Goal: Transaction & Acquisition: Book appointment/travel/reservation

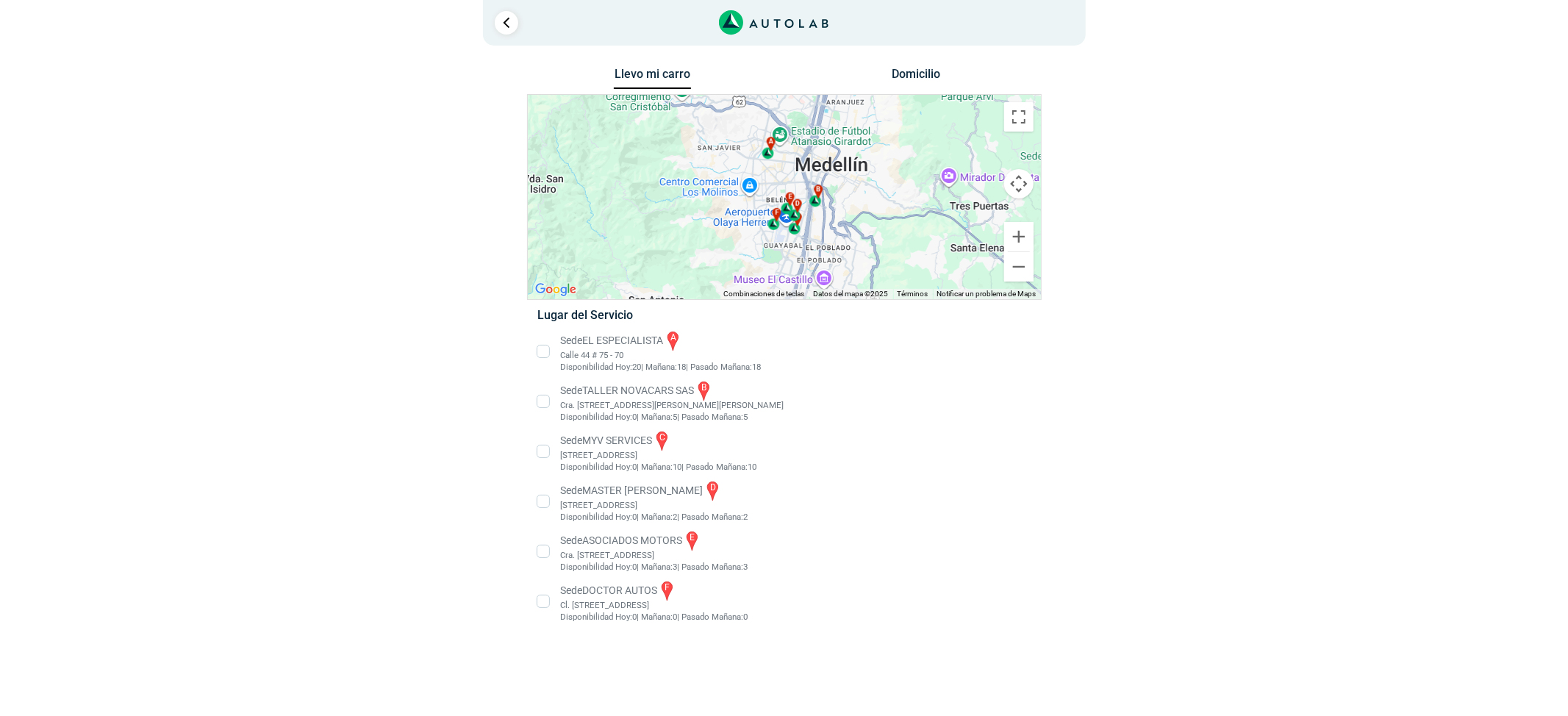
click at [572, 352] on li "Sede EL ESPECIALISTA a Calle 44 # 75 - 70 Disponibilidad [DATE]: 20 | [DATE]: 1…" at bounding box center [784, 351] width 516 height 44
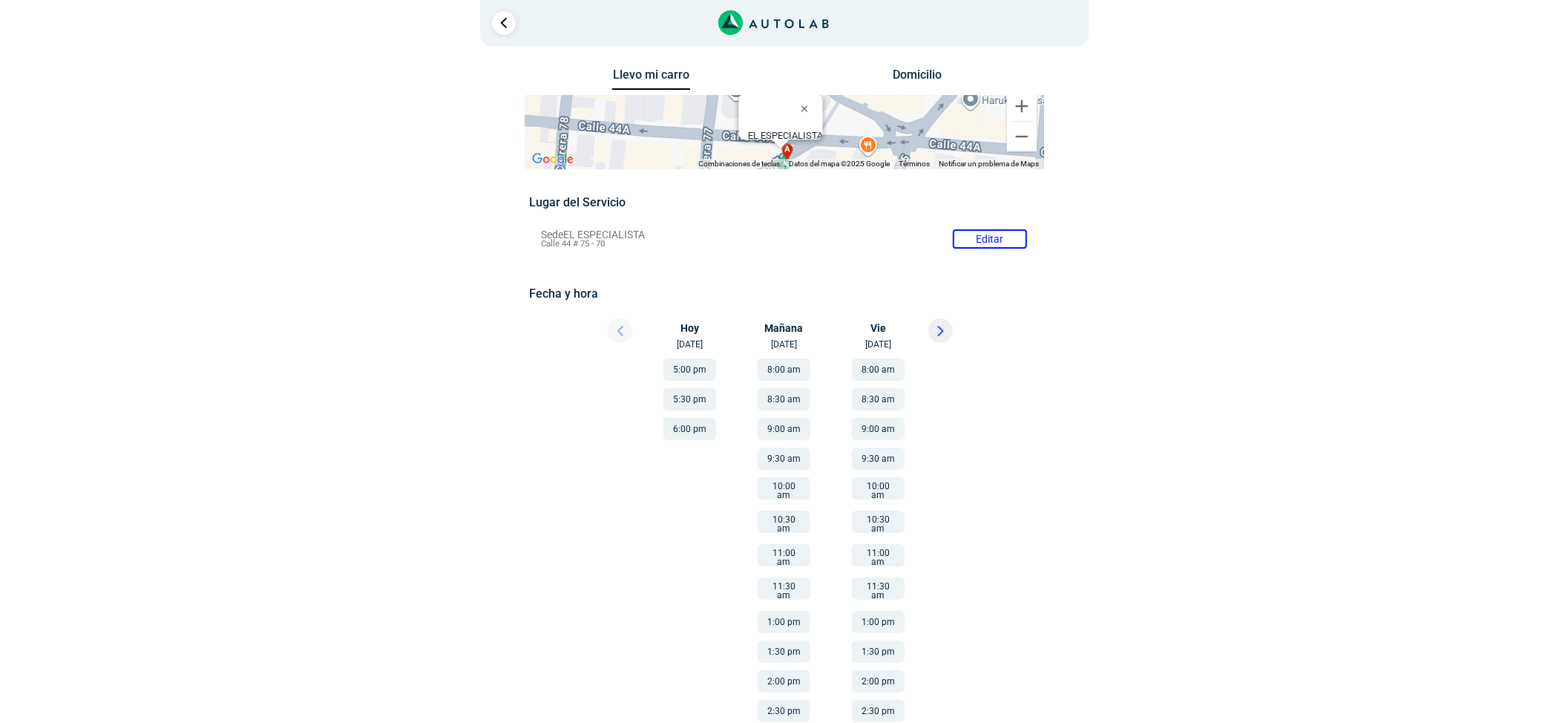
scroll to position [99, 0]
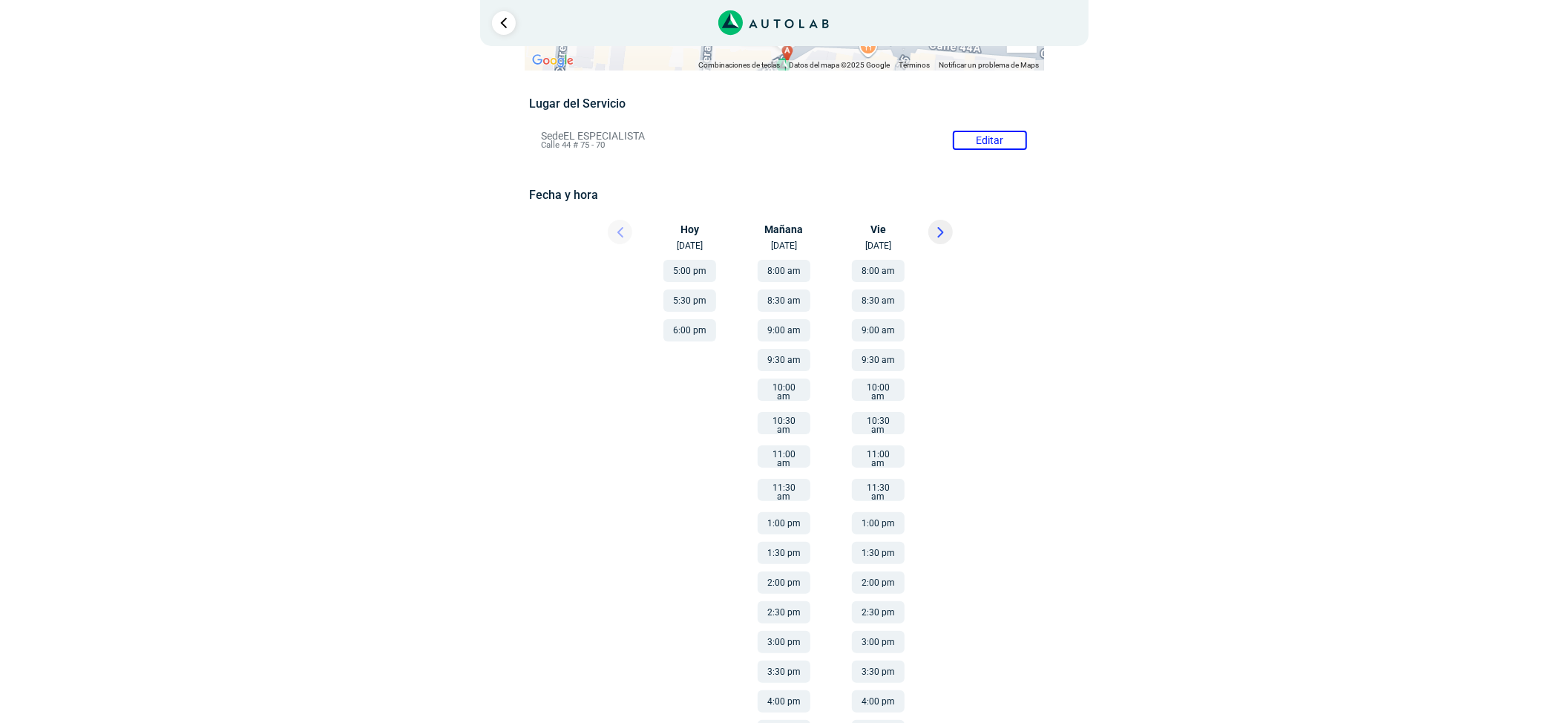
click at [889, 270] on button "8:00 am" at bounding box center [878, 270] width 52 height 22
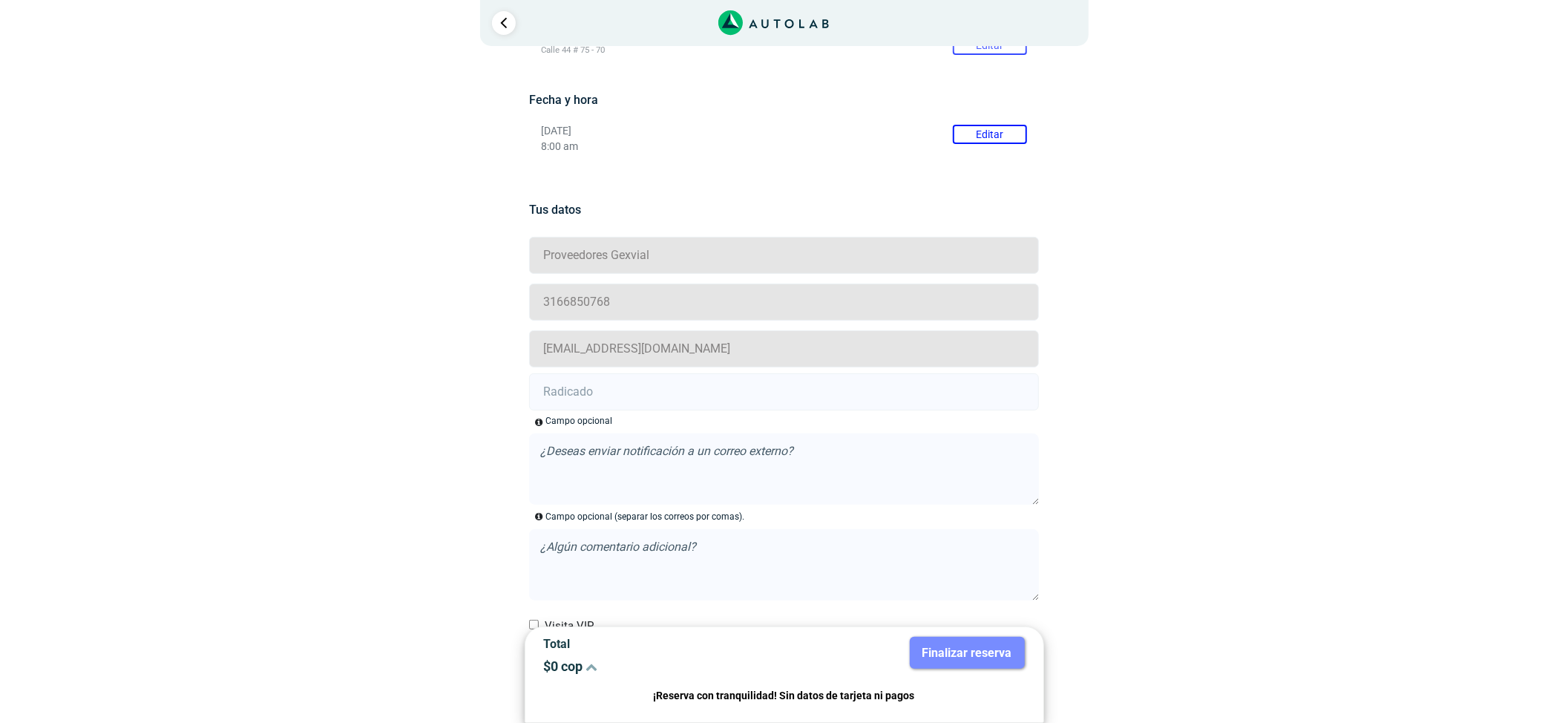
scroll to position [71, 0]
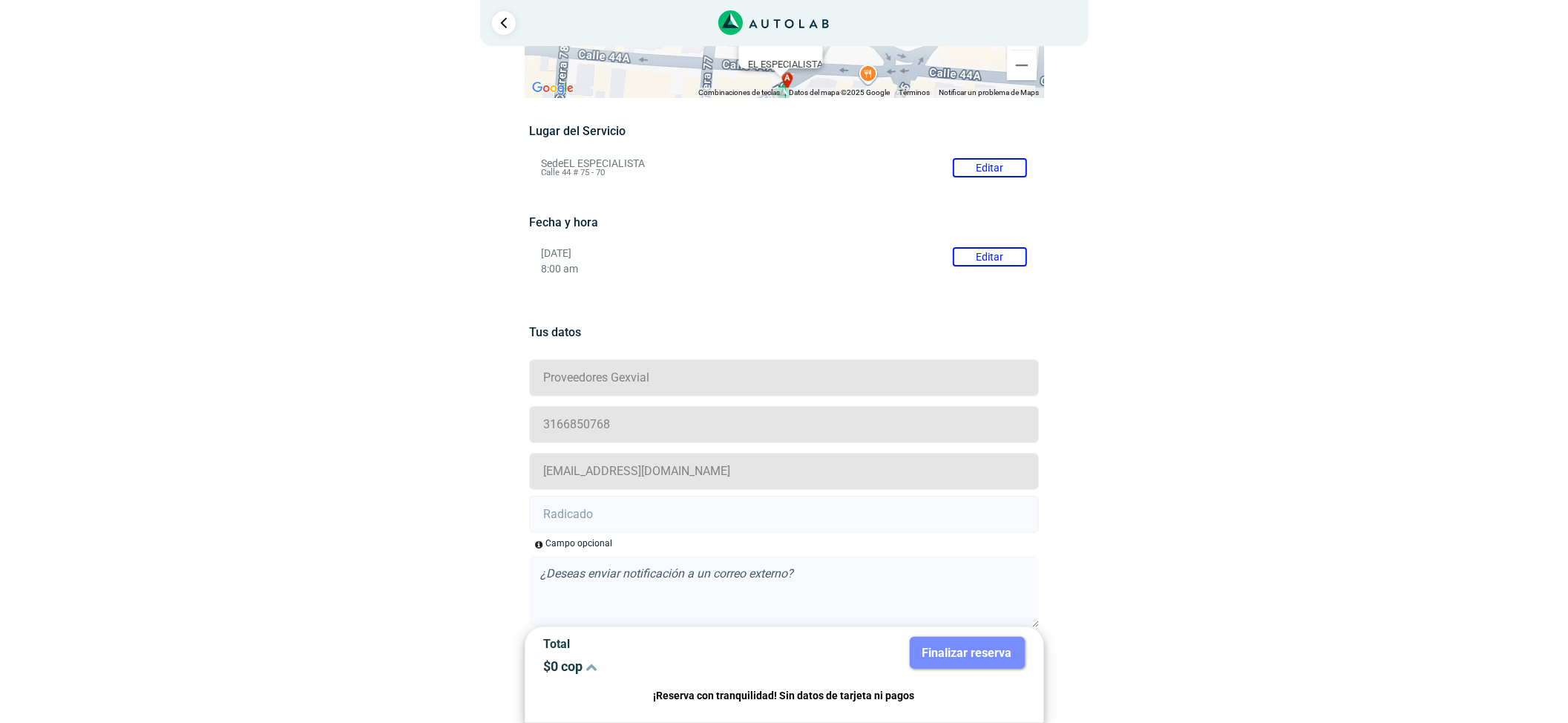
click at [649, 520] on input "text" at bounding box center [784, 514] width 510 height 37
paste input "21008873"
type input "21008873"
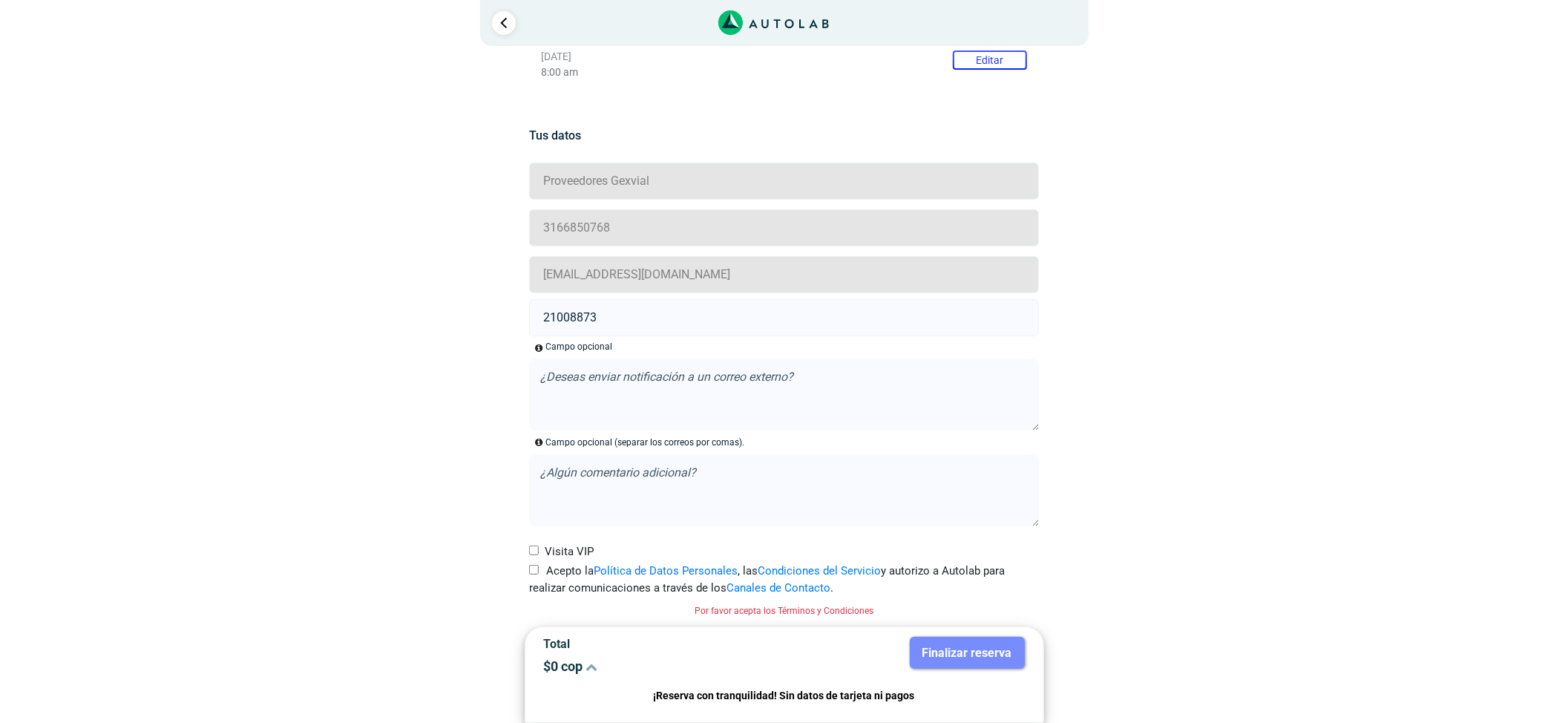
click at [540, 577] on label "Acepto la Política de Datos Personales , las Condiciones del Servicio y autoriz…" at bounding box center [784, 579] width 510 height 33
click at [539, 574] on input "Acepto la Política de Datos Personales , las Condiciones del Servicio y autoriz…" at bounding box center [533, 569] width 10 height 10
checkbox input "true"
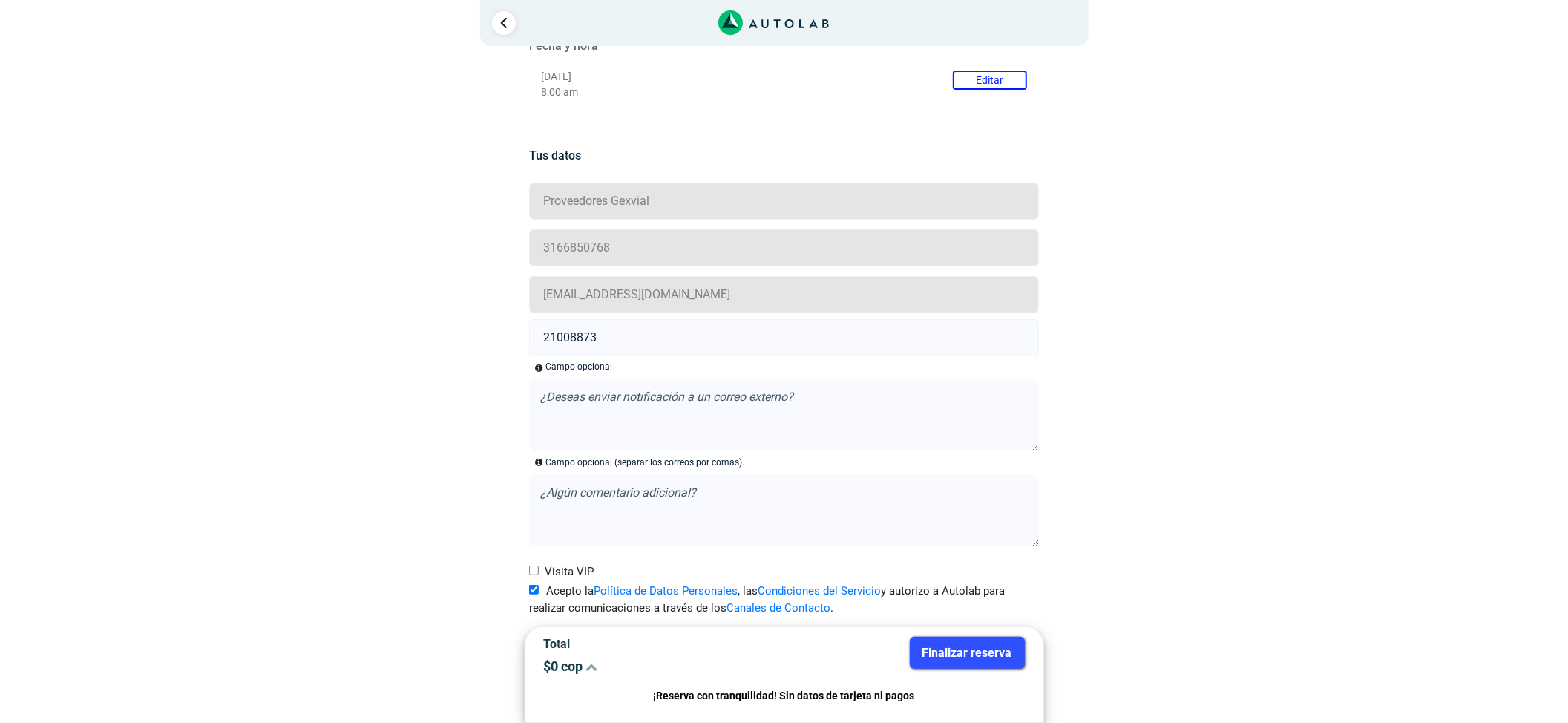
click at [536, 573] on input "Visita VIP" at bounding box center [533, 570] width 10 height 10
click at [543, 567] on label "Visita VIP" at bounding box center [561, 571] width 64 height 17
click at [539, 567] on input "Visita VIP" at bounding box center [533, 570] width 10 height 10
checkbox input "false"
click at [941, 658] on button "Finalizar reserva" at bounding box center [967, 652] width 115 height 32
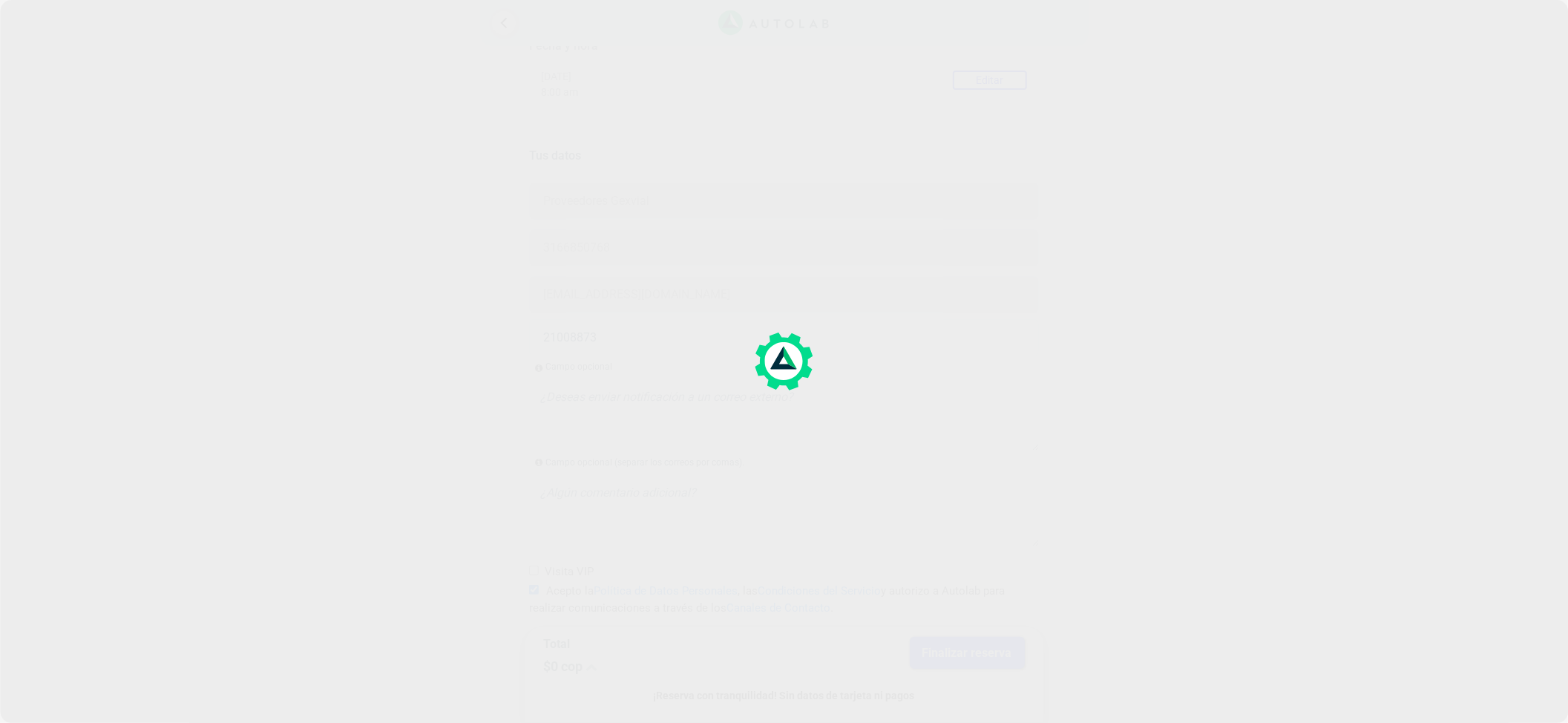
scroll to position [0, 0]
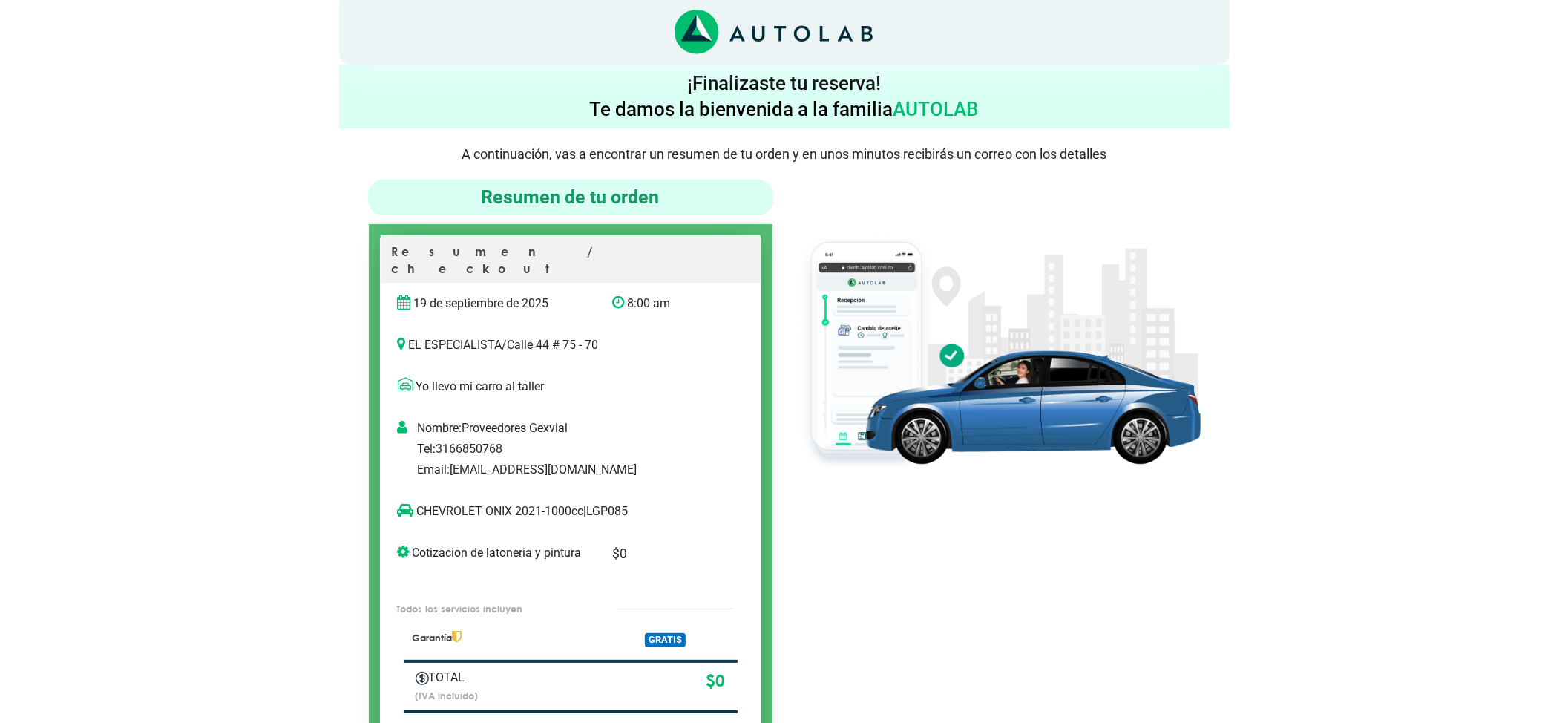
scroll to position [99, 0]
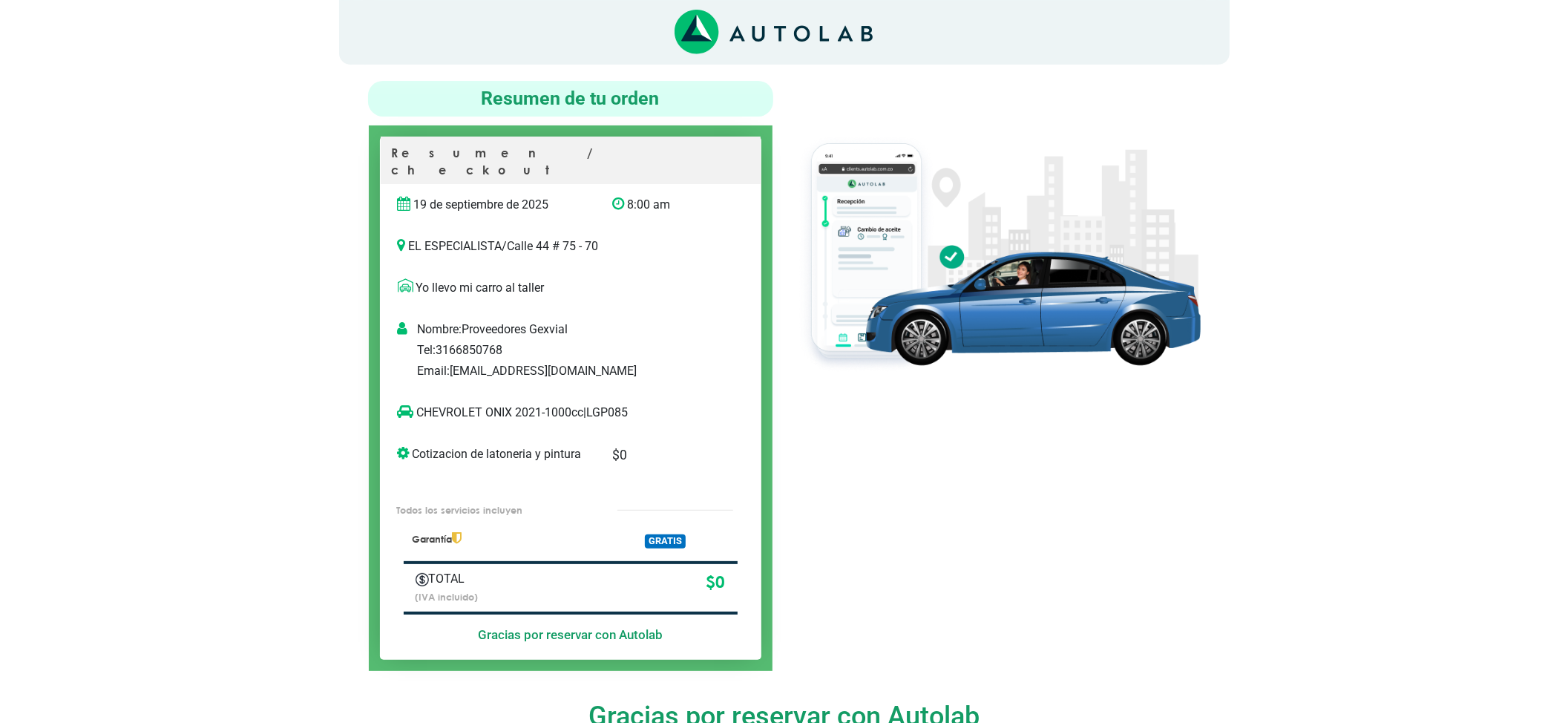
click at [615, 404] on p "CHEVROLET ONIX 2021-1000cc | LGP085" at bounding box center [555, 412] width 316 height 17
copy p "LGP085"
drag, startPoint x: 511, startPoint y: 395, endPoint x: 413, endPoint y: 382, distance: 98.9
click at [422, 404] on p "CHEVROLET ONIX 2021-1000cc | LGP085" at bounding box center [555, 412] width 316 height 17
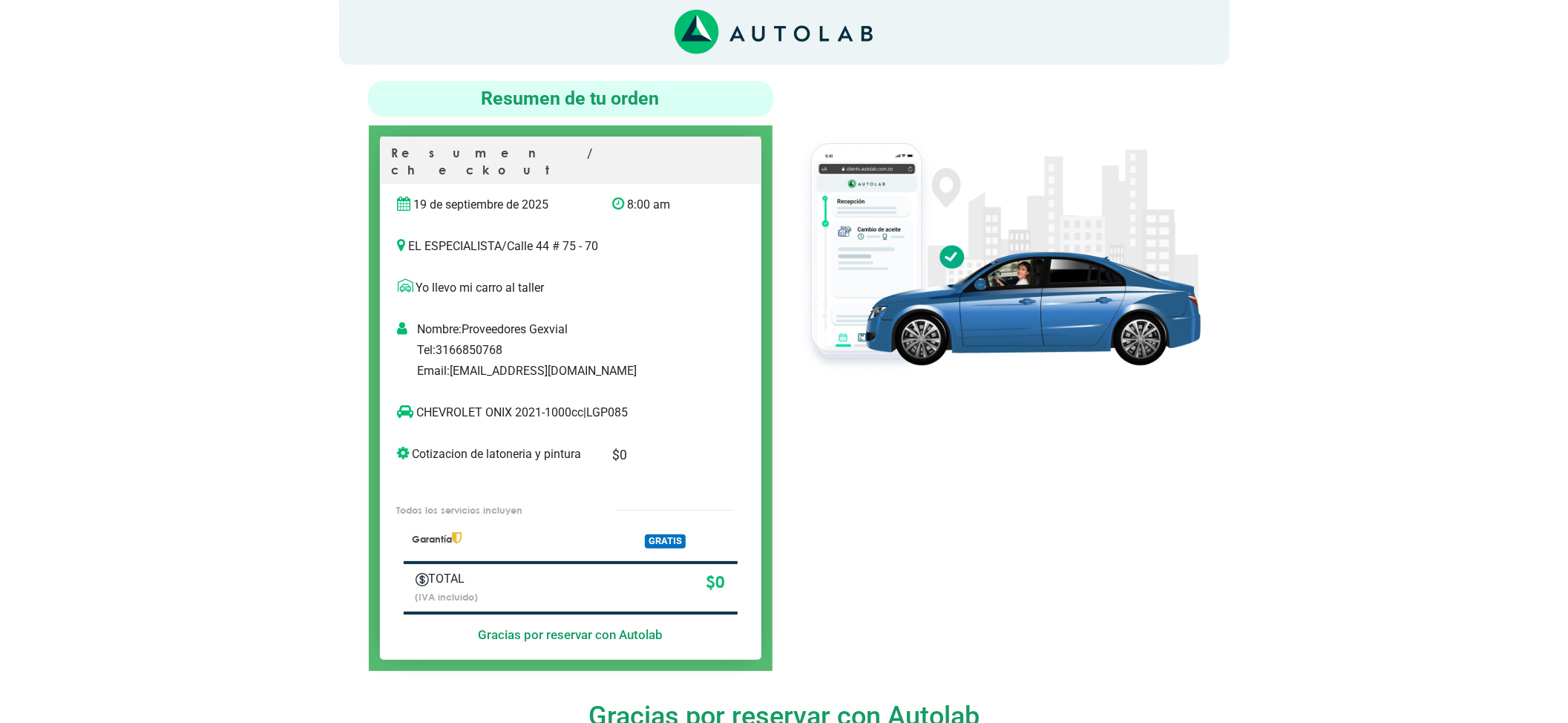
click at [419, 404] on p "CHEVROLET ONIX 2021-1000cc | LGP085" at bounding box center [555, 412] width 316 height 17
drag, startPoint x: 419, startPoint y: 388, endPoint x: 511, endPoint y: 388, distance: 92.0
click at [511, 404] on p "CHEVROLET ONIX 2021-1000cc | LGP085" at bounding box center [555, 412] width 316 height 17
copy p "CHEVROLET ONIX"
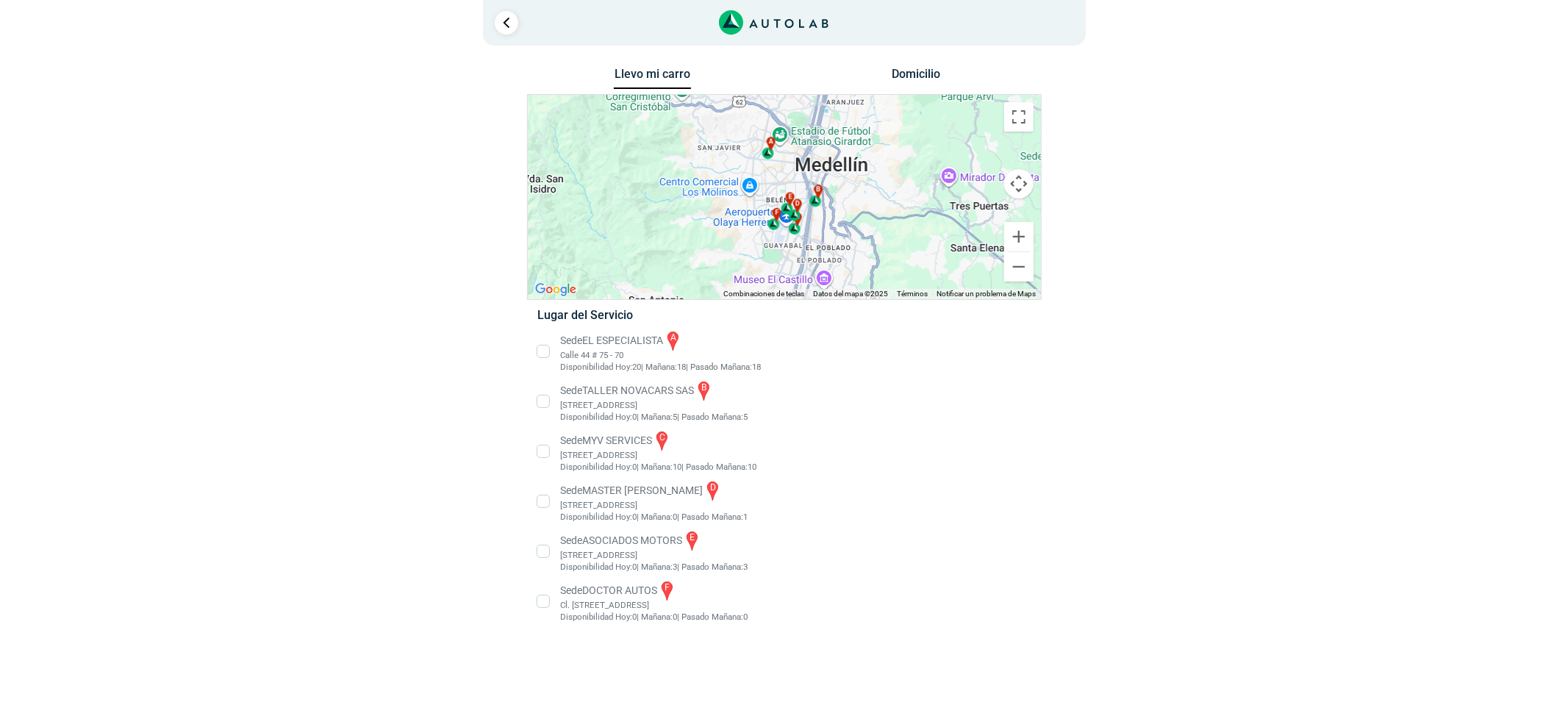
click at [584, 503] on li "Sede MASTER MOTRIZ d [STREET_ADDRESS]" at bounding box center [784, 501] width 516 height 44
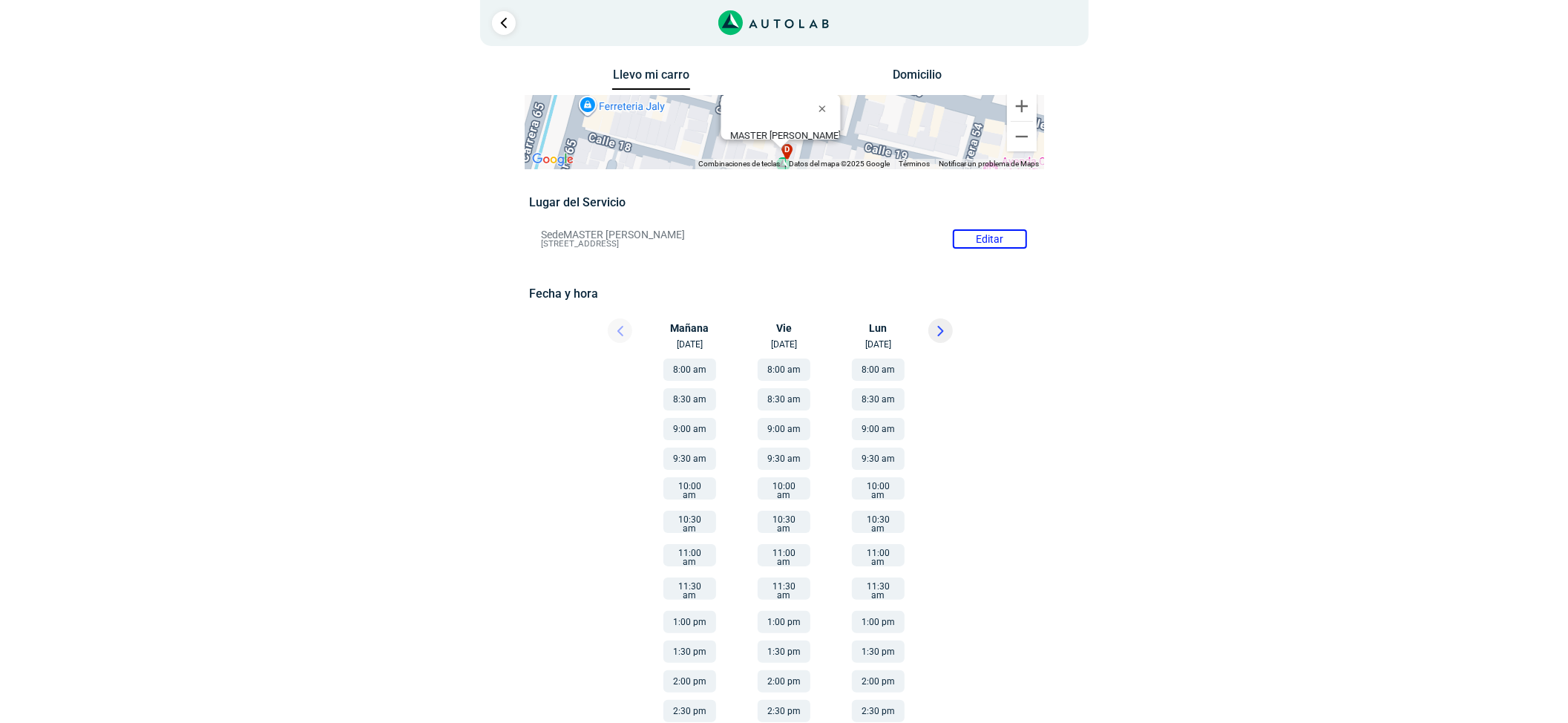
click at [932, 329] on button at bounding box center [940, 331] width 24 height 24
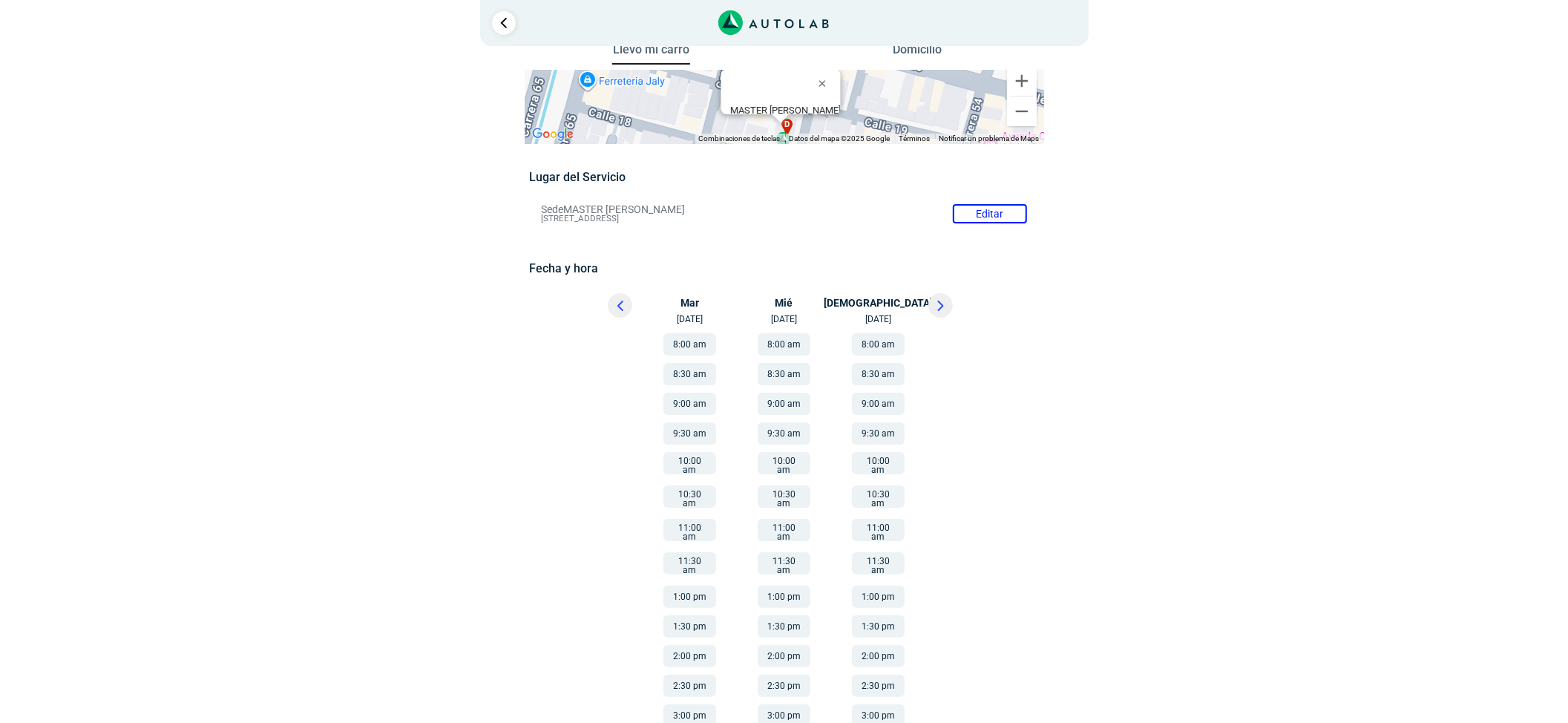
scroll to position [33, 0]
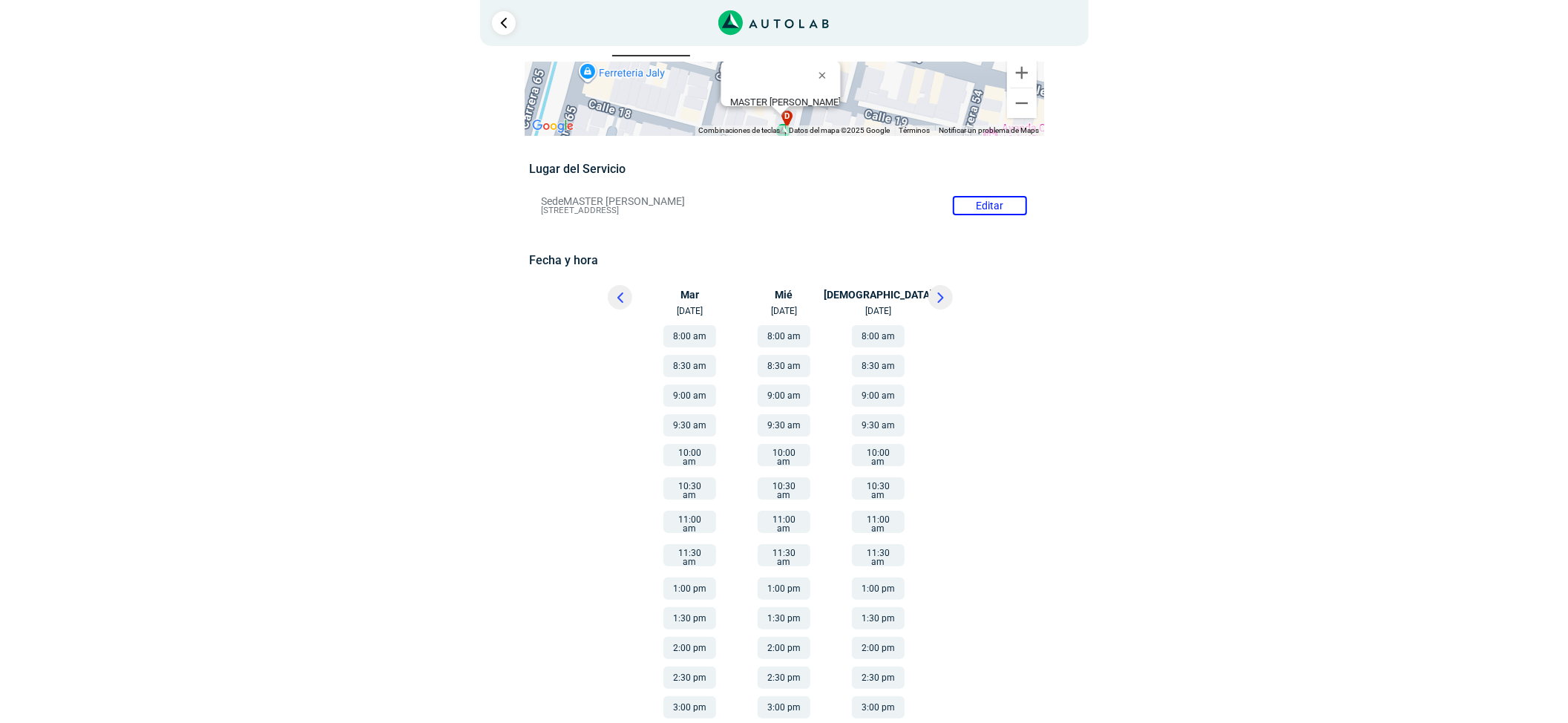
drag, startPoint x: 784, startPoint y: 574, endPoint x: 413, endPoint y: 616, distance: 373.4
click at [784, 577] on button "1:00 pm" at bounding box center [784, 588] width 52 height 22
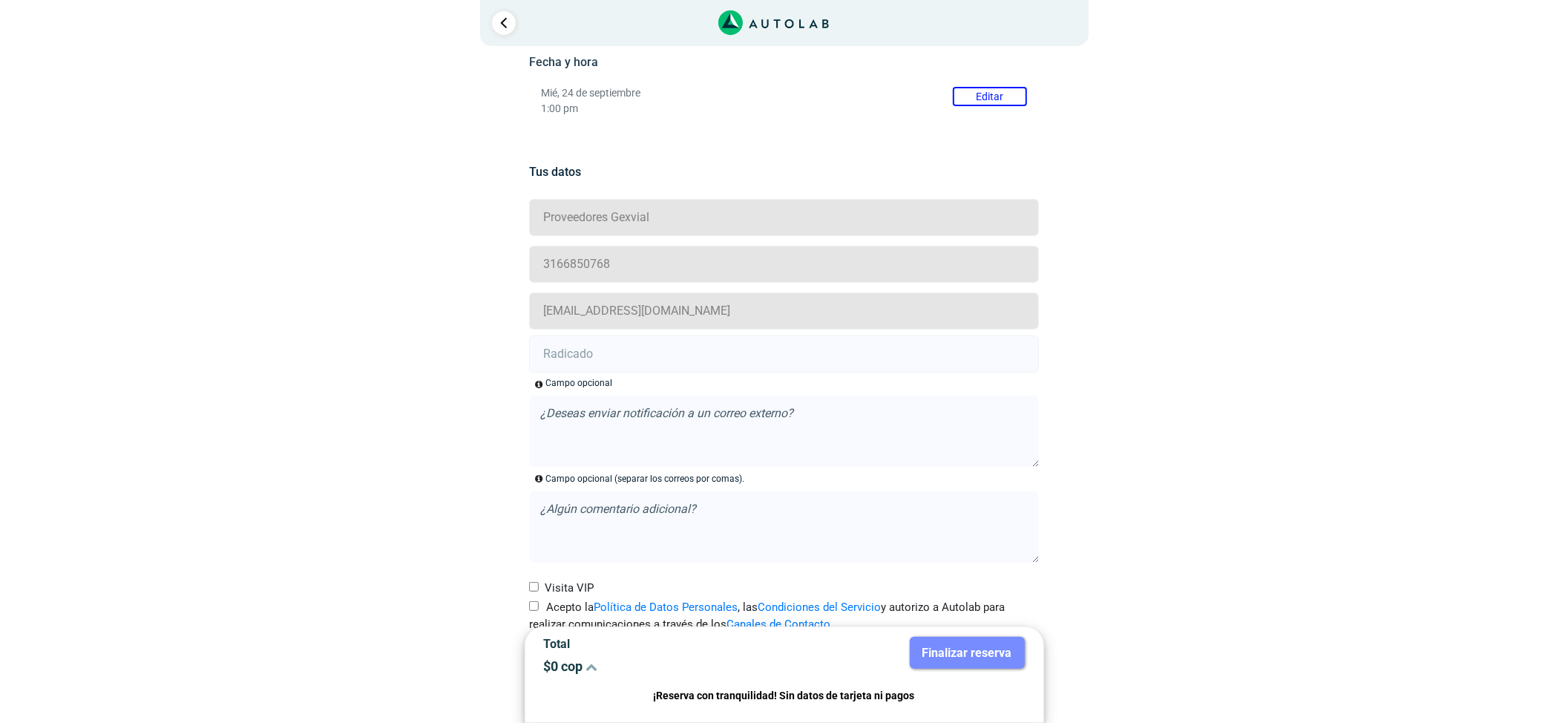
scroll to position [269, 0]
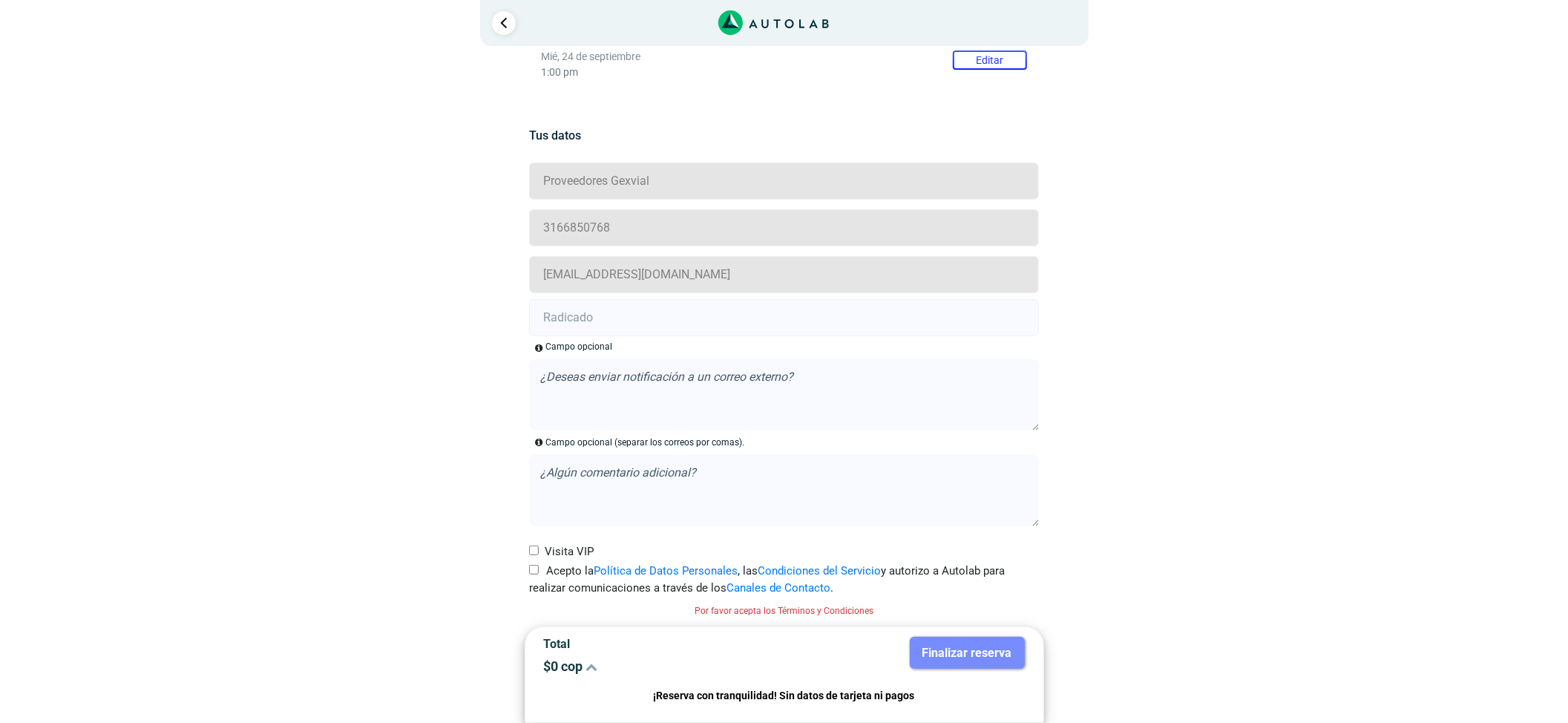
drag, startPoint x: 662, startPoint y: 322, endPoint x: 579, endPoint y: 410, distance: 121.0
click at [662, 322] on input "text" at bounding box center [784, 317] width 510 height 37
click at [537, 570] on input "Acepto la Política de Datos Personales , las Condiciones del Servicio y autoriz…" at bounding box center [533, 569] width 10 height 10
checkbox input "true"
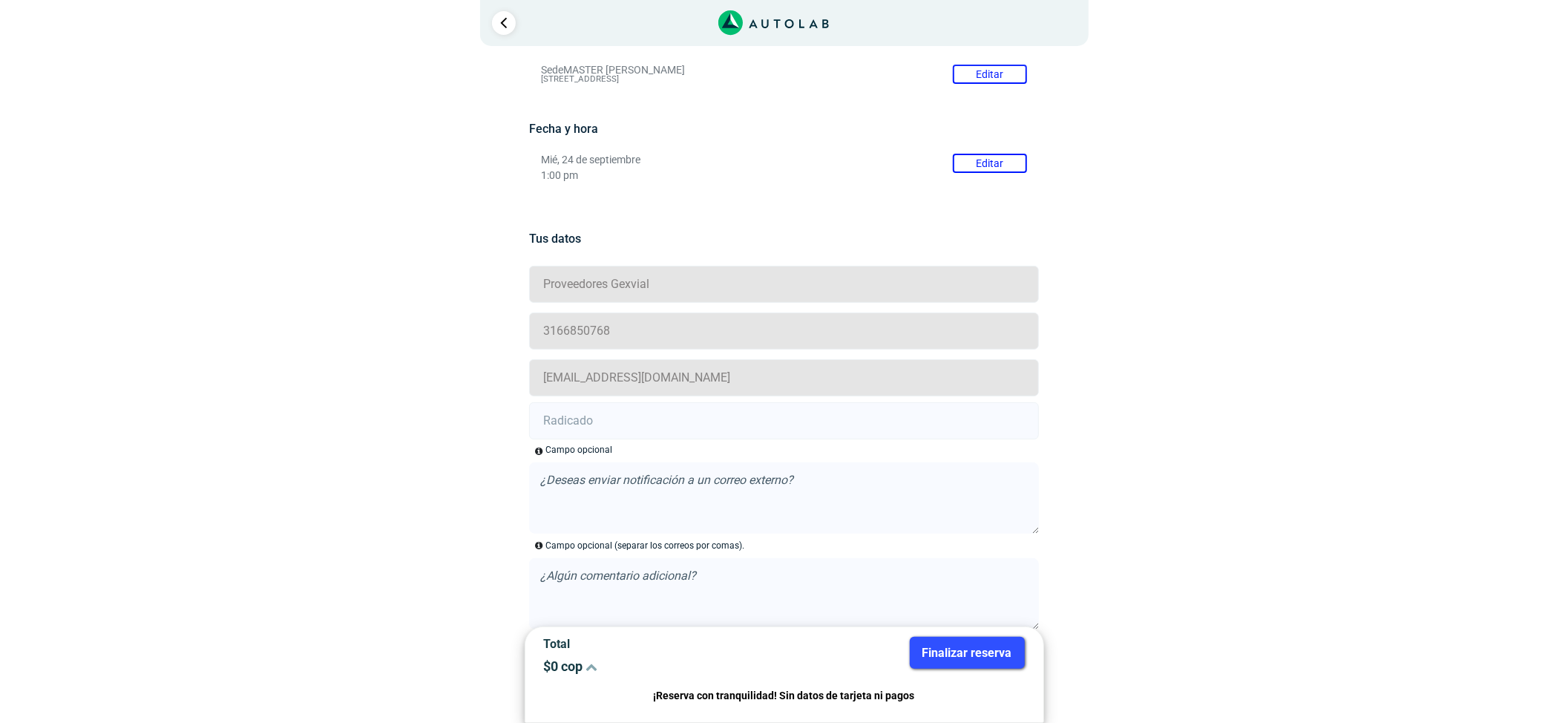
scroll to position [51, 0]
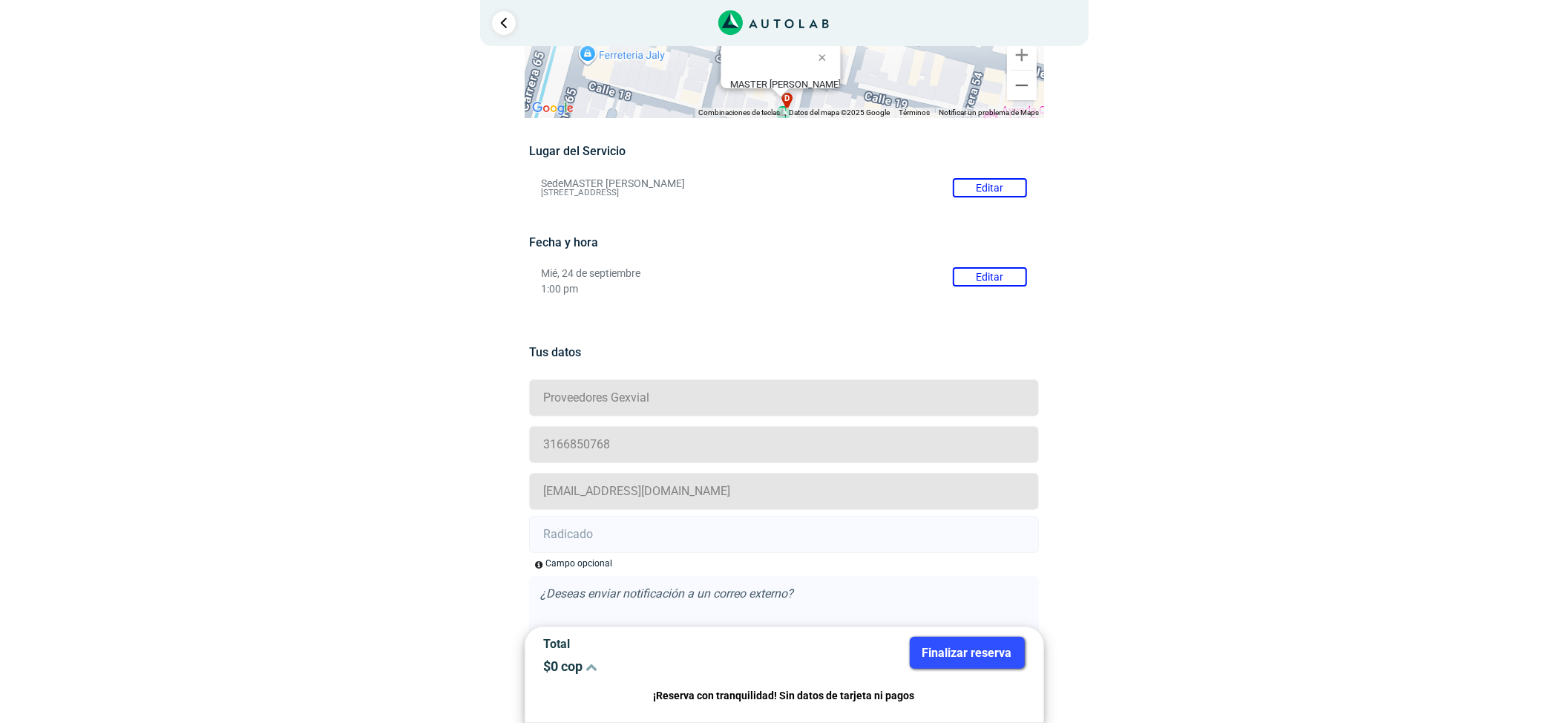
click at [975, 261] on div "Fecha y hora Mié, 24 de septiembre Editar 1:00 pm [DATE] sep Mié [DATE] [DEMOGR…" at bounding box center [784, 265] width 510 height 60
click at [995, 271] on button "Editar" at bounding box center [990, 276] width 74 height 19
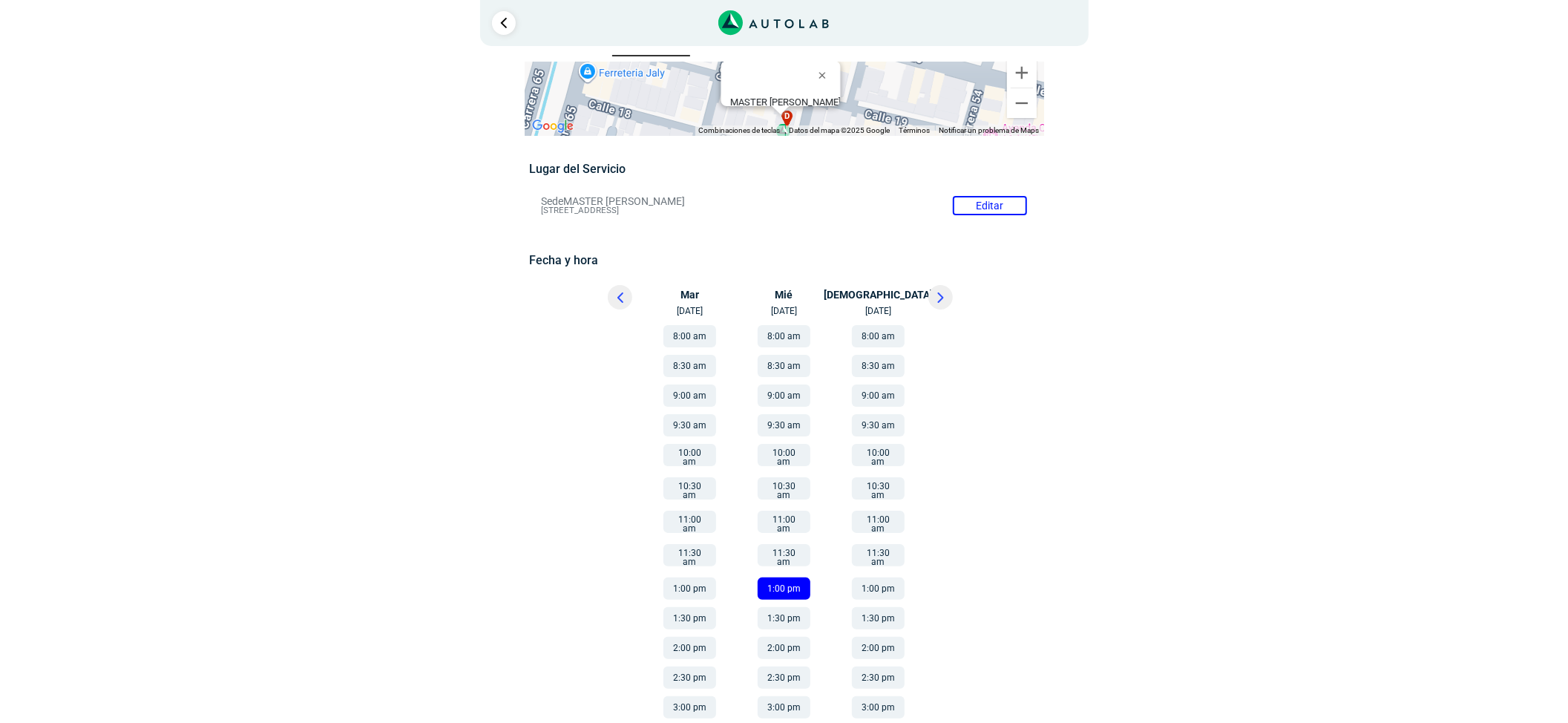
click at [793, 607] on button "1:30 pm" at bounding box center [784, 618] width 52 height 22
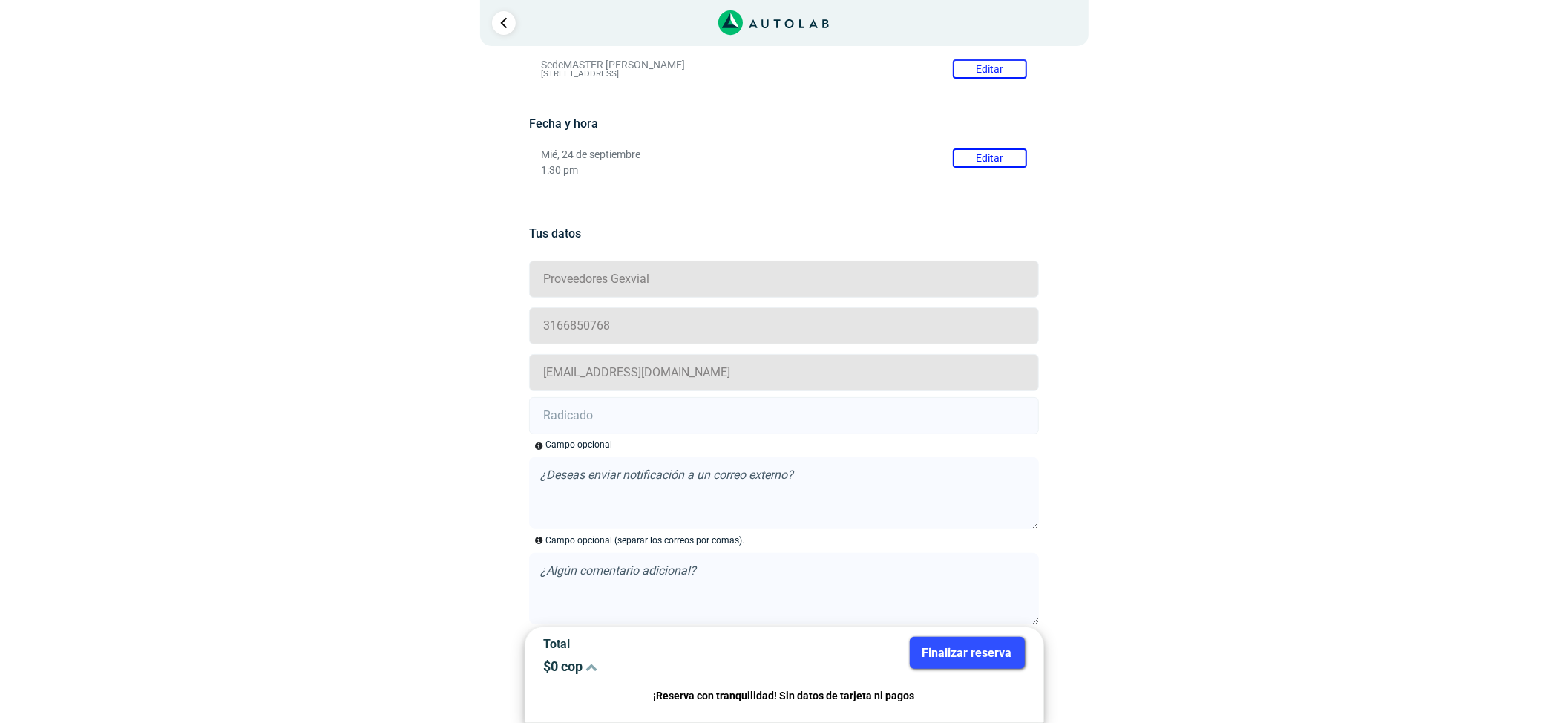
scroll to position [250, 0]
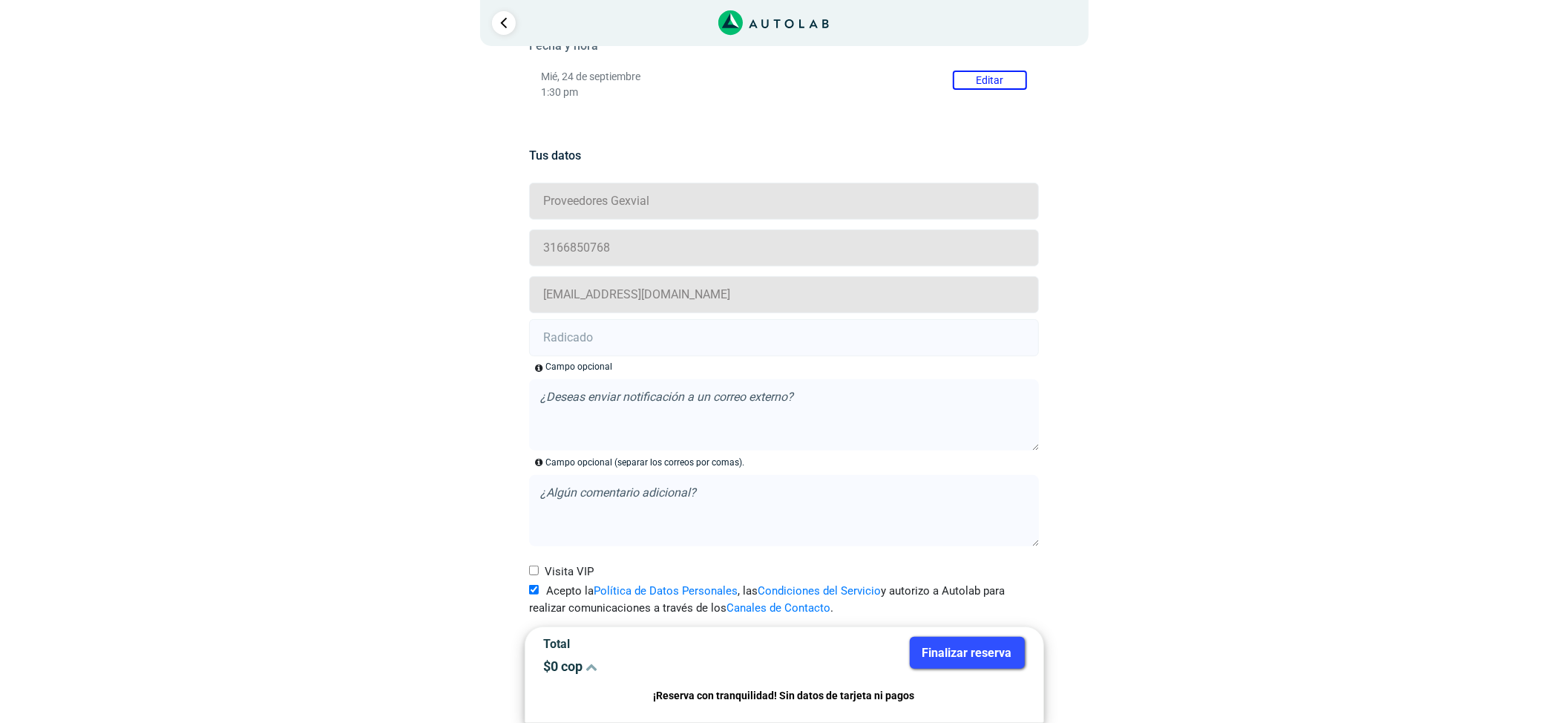
click at [653, 336] on input "text" at bounding box center [784, 338] width 510 height 37
paste input "21009106"
type input "21009106"
click at [939, 662] on button "Finalizar reserva" at bounding box center [967, 652] width 115 height 32
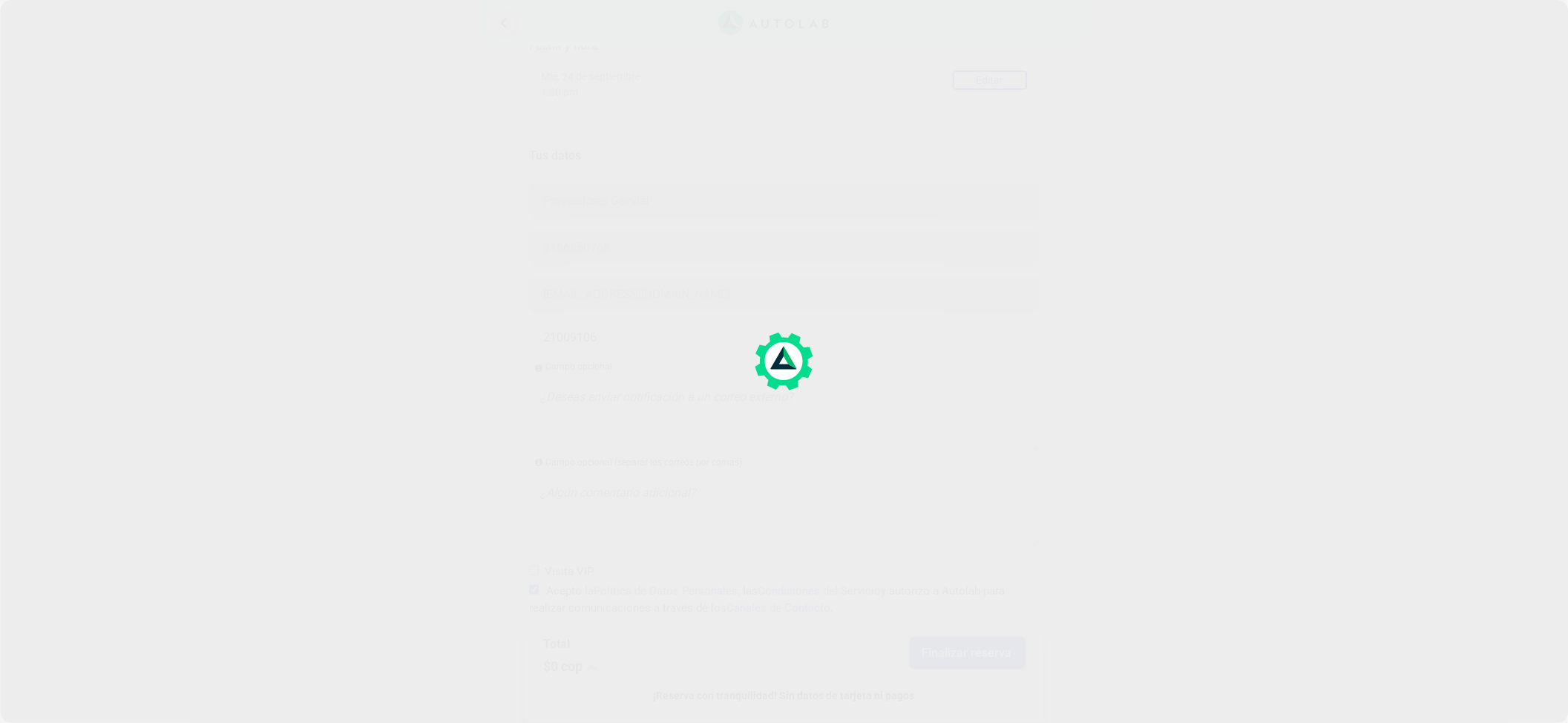
scroll to position [0, 0]
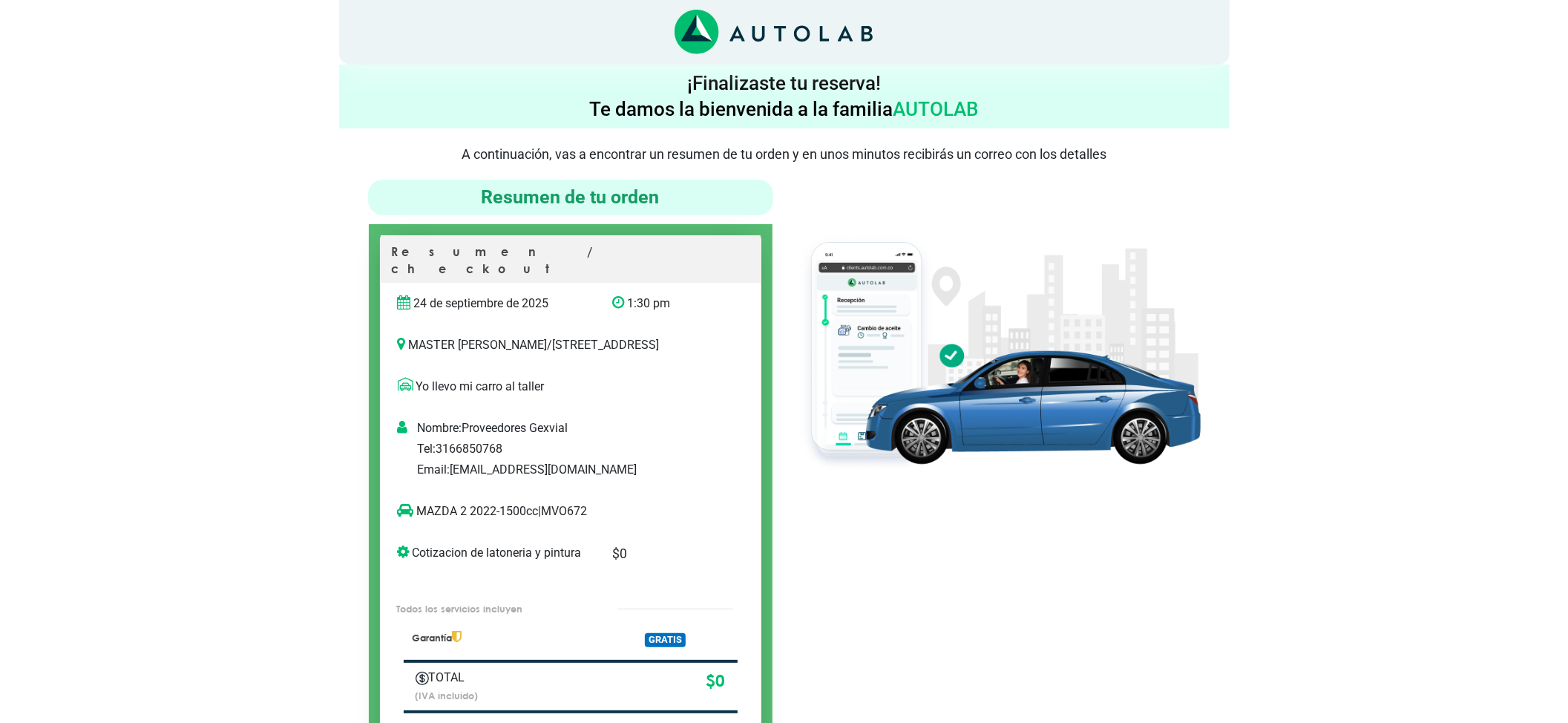
scroll to position [99, 0]
